Goal: Obtain resource: Obtain resource

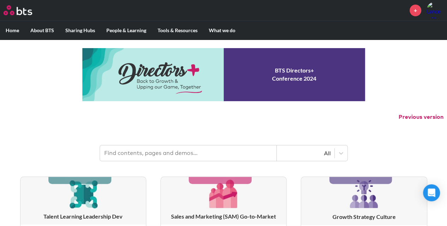
click at [153, 153] on input "text" at bounding box center [188, 153] width 177 height 16
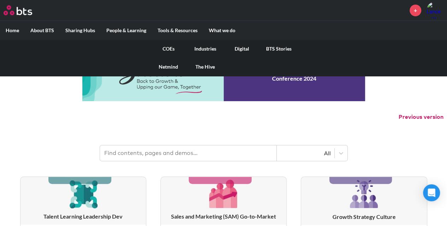
click at [169, 46] on link "COEs" at bounding box center [168, 49] width 37 height 18
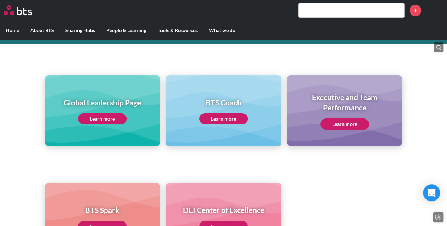
scroll to position [63, 0]
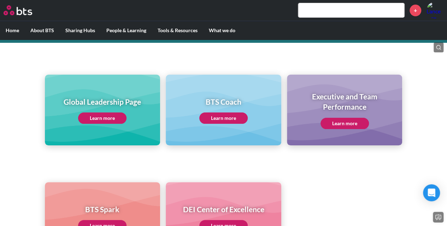
click at [351, 122] on link "Learn more" at bounding box center [345, 123] width 48 height 11
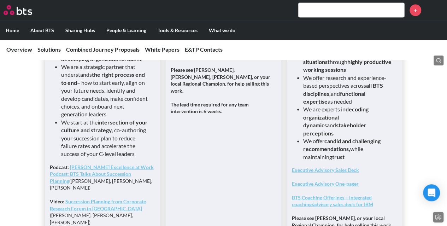
scroll to position [694, 0]
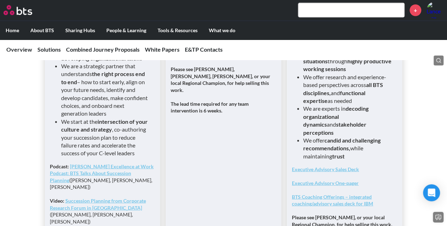
click at [320, 166] on strong "Executive Advisory Sales Deck" at bounding box center [325, 169] width 67 height 6
